Goal: Task Accomplishment & Management: Manage account settings

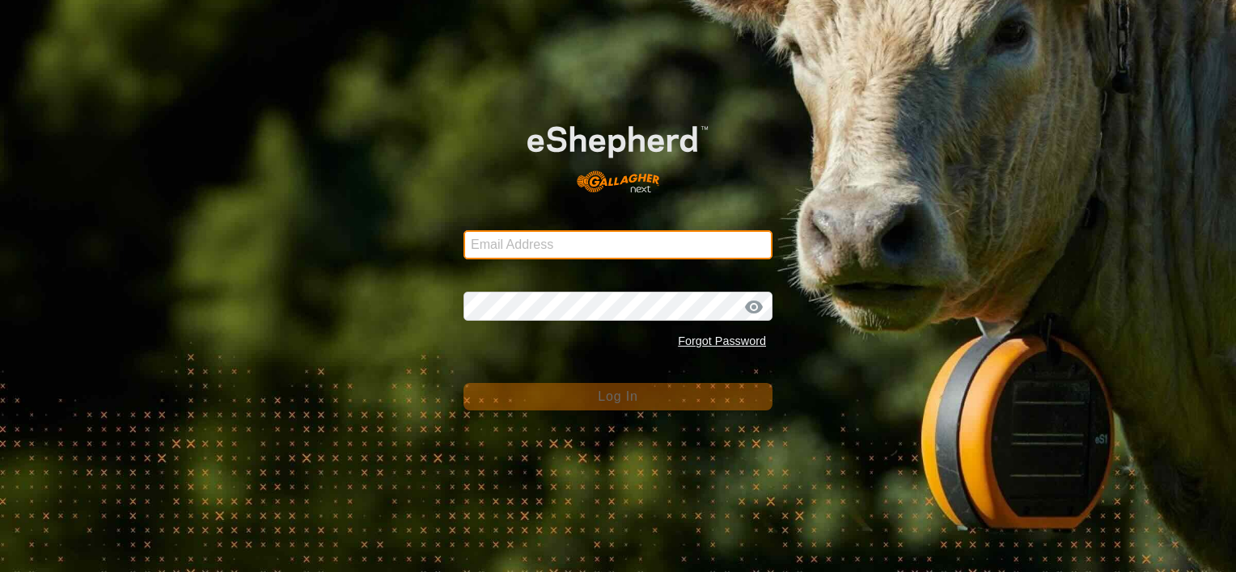
type input "[EMAIL_ADDRESS][DOMAIN_NAME]"
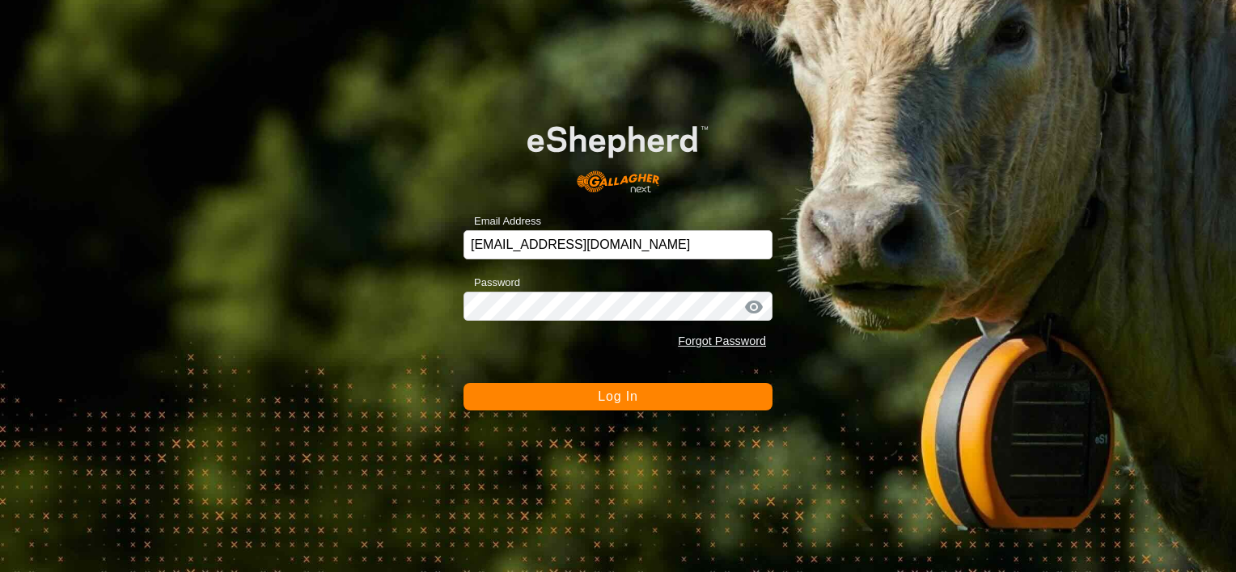
click at [608, 398] on span "Log In" at bounding box center [618, 397] width 40 height 14
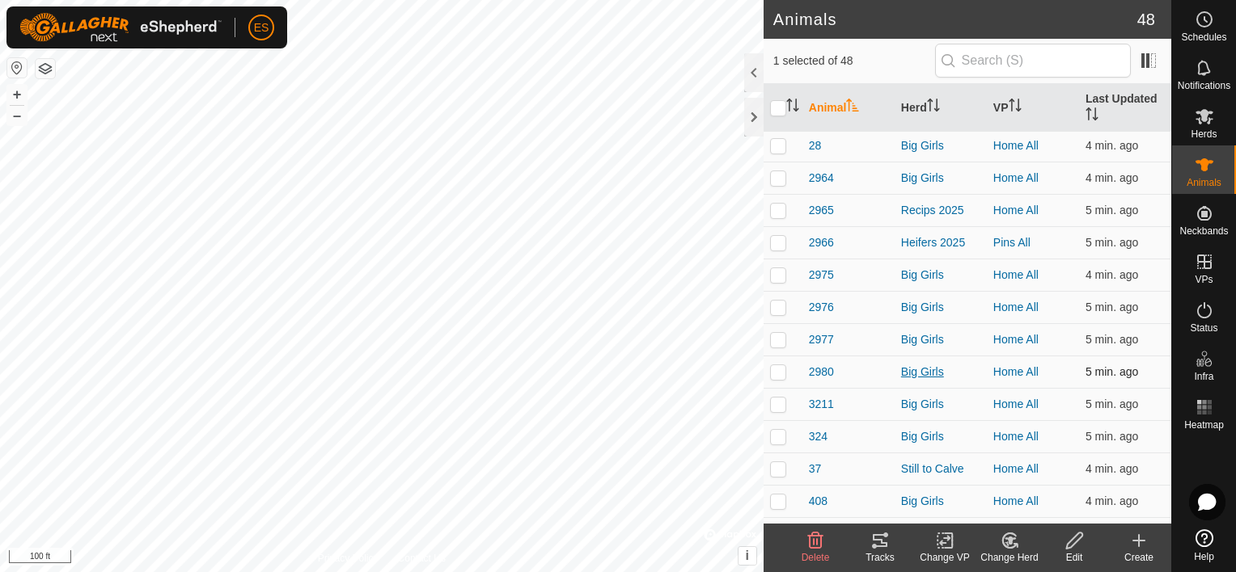
scroll to position [303, 0]
